Goal: Manage account settings

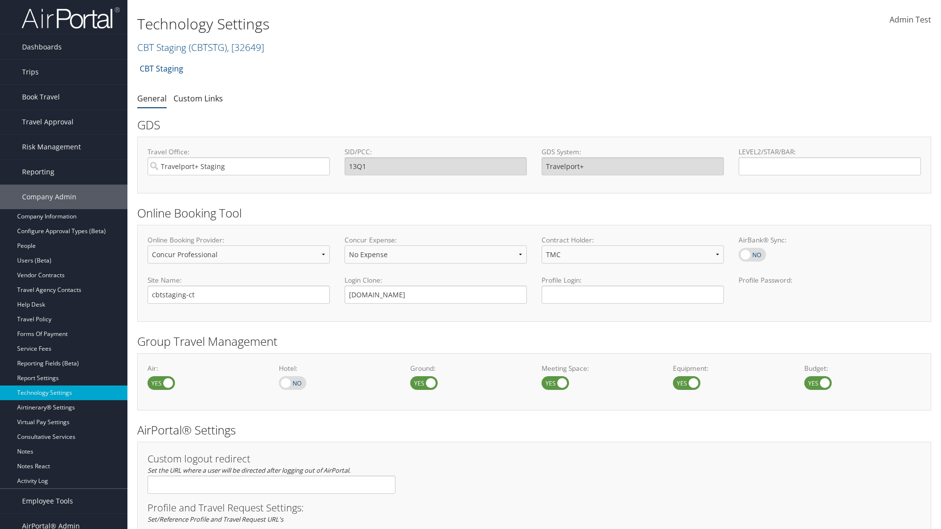
select select "4"
click at [162, 47] on link "CBT Staging ( CBTSTG ) , [ 32649 ]" at bounding box center [200, 47] width 127 height 13
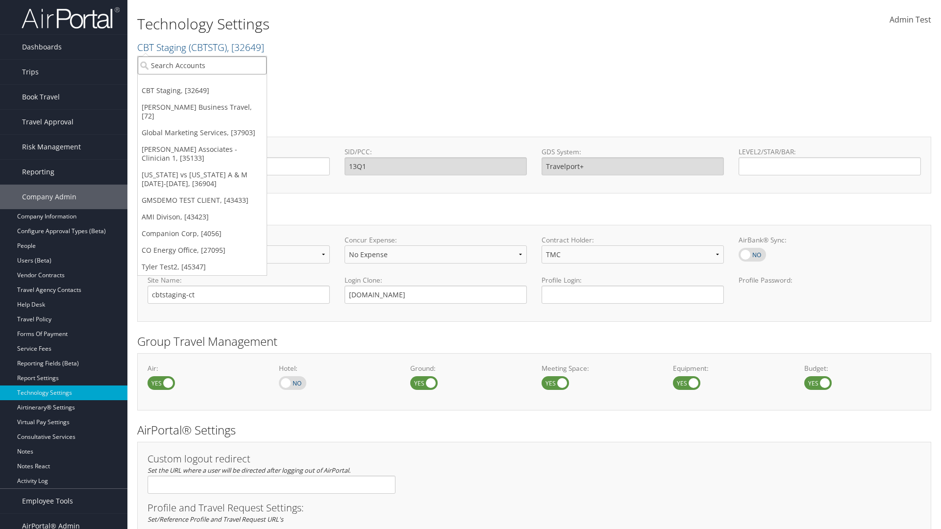
click at [202, 65] on input "search" at bounding box center [202, 65] width 129 height 18
type input "CBTSTG"
click at [202, 83] on div "CBT Staging (CBTSTG), [32649]" at bounding box center [202, 83] width 140 height 9
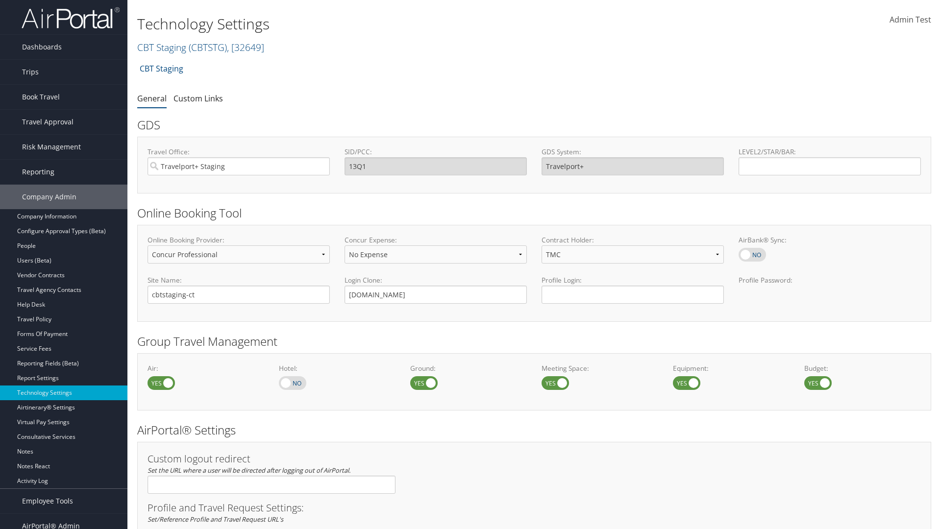
select select "3"
click at [64, 97] on link "Book Travel" at bounding box center [63, 97] width 127 height 24
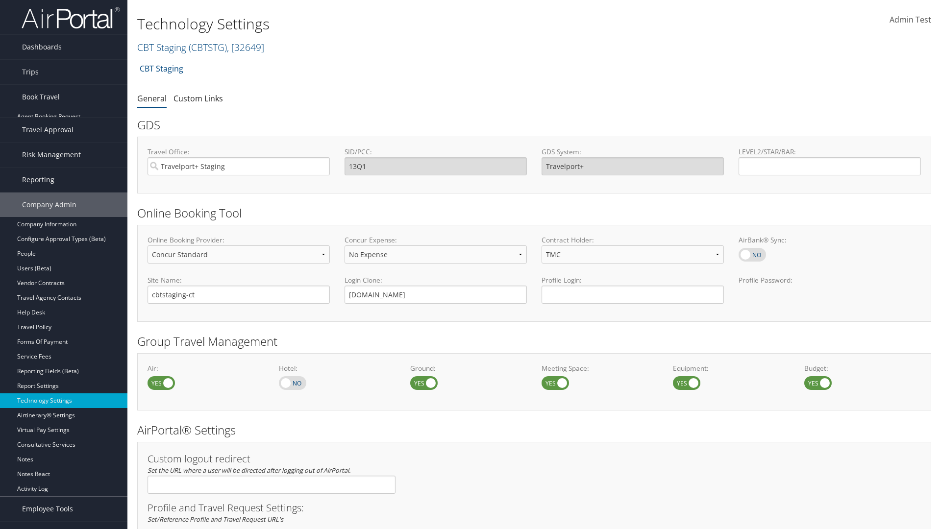
click at [64, 142] on link "Book/Manage Online Trips" at bounding box center [63, 146] width 127 height 15
